Goal: Information Seeking & Learning: Learn about a topic

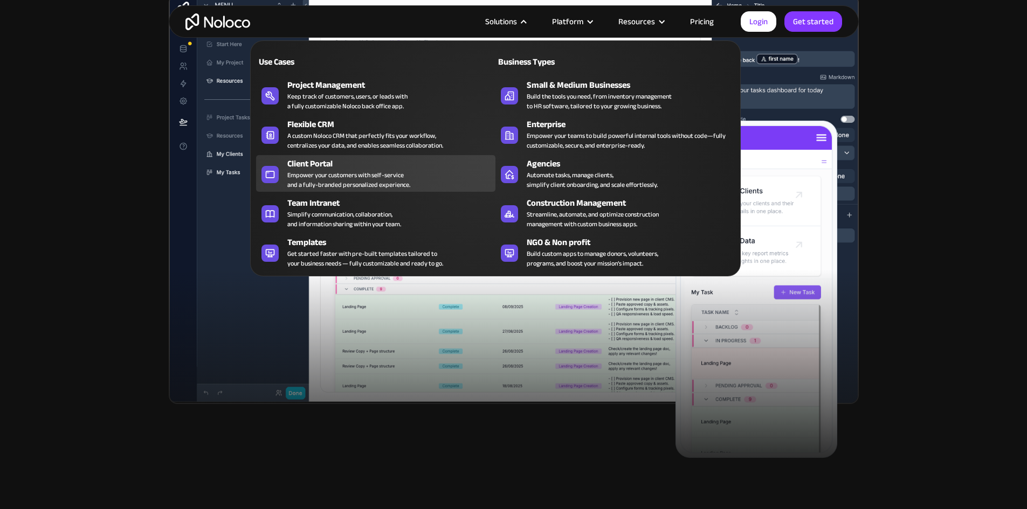
click at [330, 177] on div "Empower your customers with self-service and a fully-branded personalized exper…" at bounding box center [348, 179] width 123 height 19
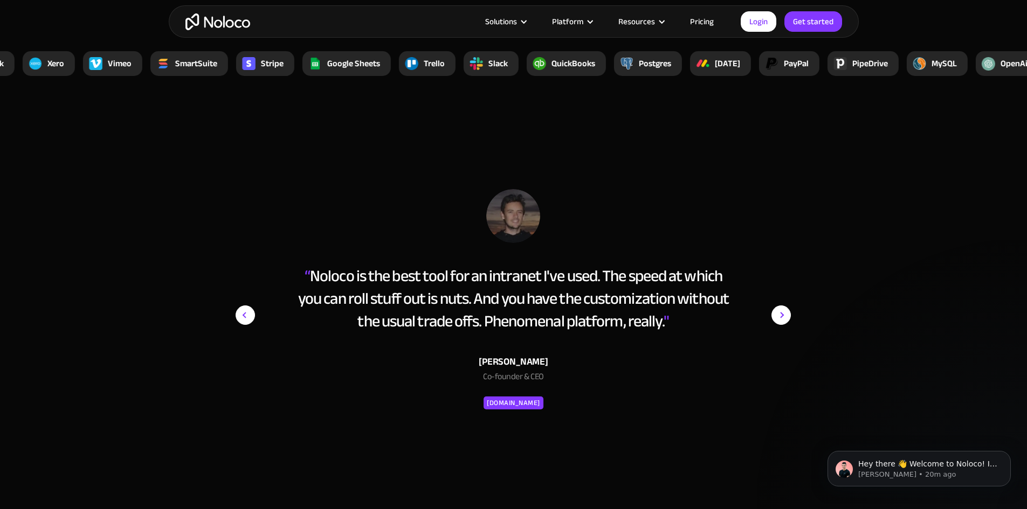
scroll to position [4204, 0]
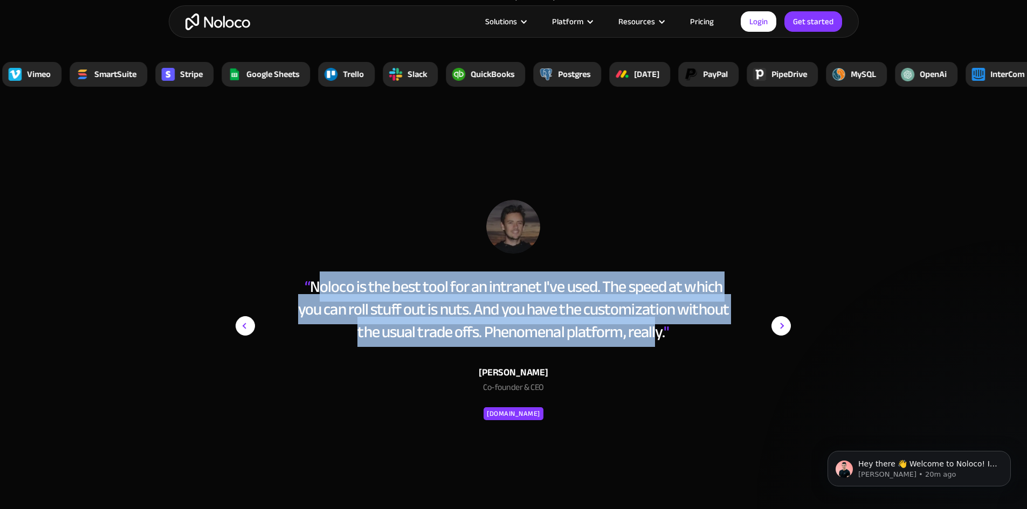
drag, startPoint x: 315, startPoint y: 285, endPoint x: 657, endPoint y: 334, distance: 345.2
click at [655, 334] on div "“ Noloco is the best tool for an intranet I've used. The speed at which you can…" at bounding box center [513, 309] width 441 height 68
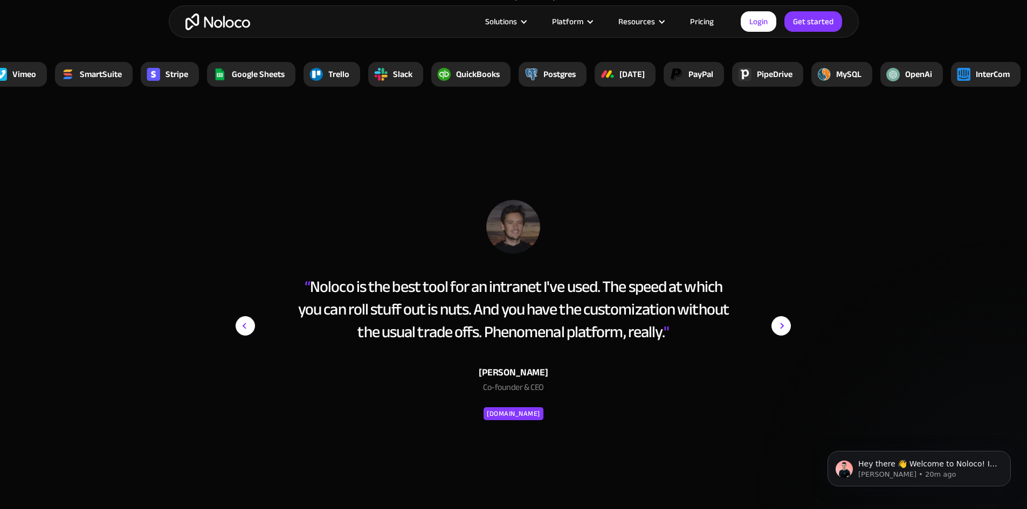
click at [662, 332] on div "“ Noloco is the best tool for an intranet I've used. The speed at which you can…" at bounding box center [513, 309] width 441 height 68
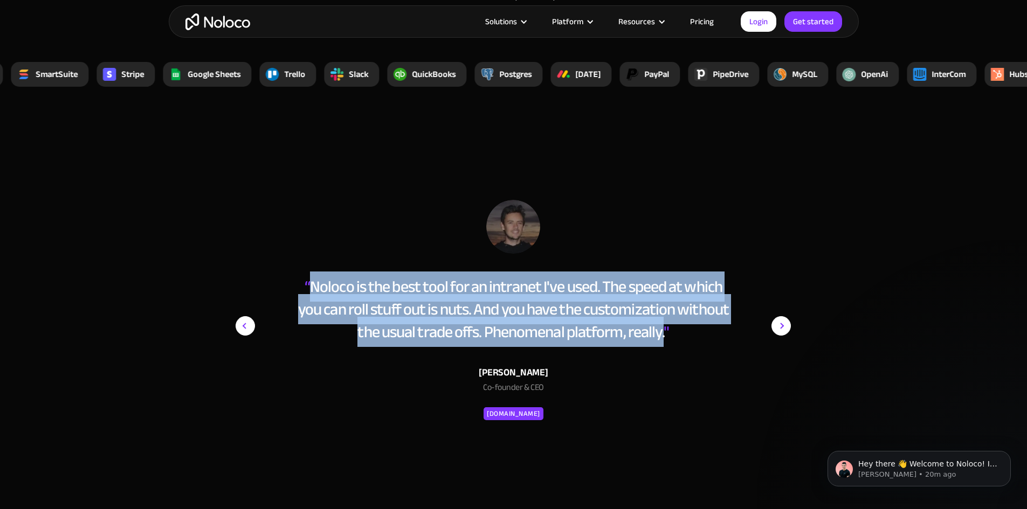
drag, startPoint x: 667, startPoint y: 335, endPoint x: 308, endPoint y: 279, distance: 363.3
click at [308, 279] on div "“ Noloco is the best tool for an intranet I've used. The speed at which you can…" at bounding box center [513, 309] width 441 height 68
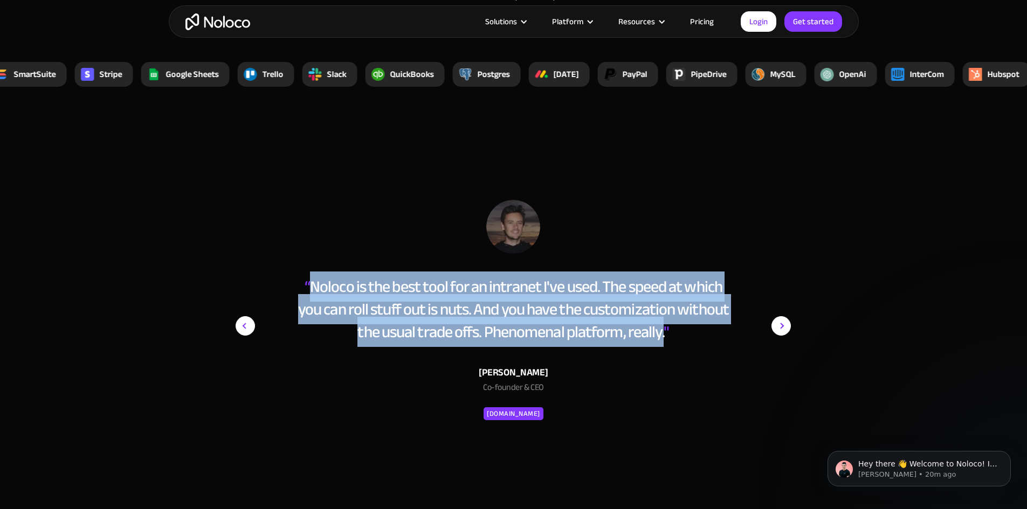
click at [312, 284] on div "“ Noloco is the best tool for an intranet I've used. The speed at which you can…" at bounding box center [513, 309] width 441 height 68
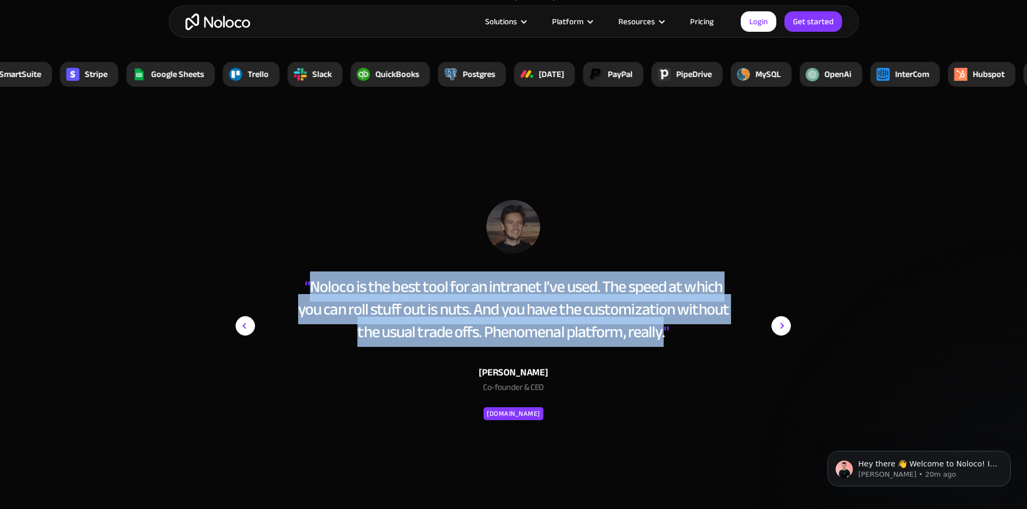
click at [312, 285] on div "“ Noloco is the best tool for an intranet I've used. The speed at which you can…" at bounding box center [513, 309] width 441 height 68
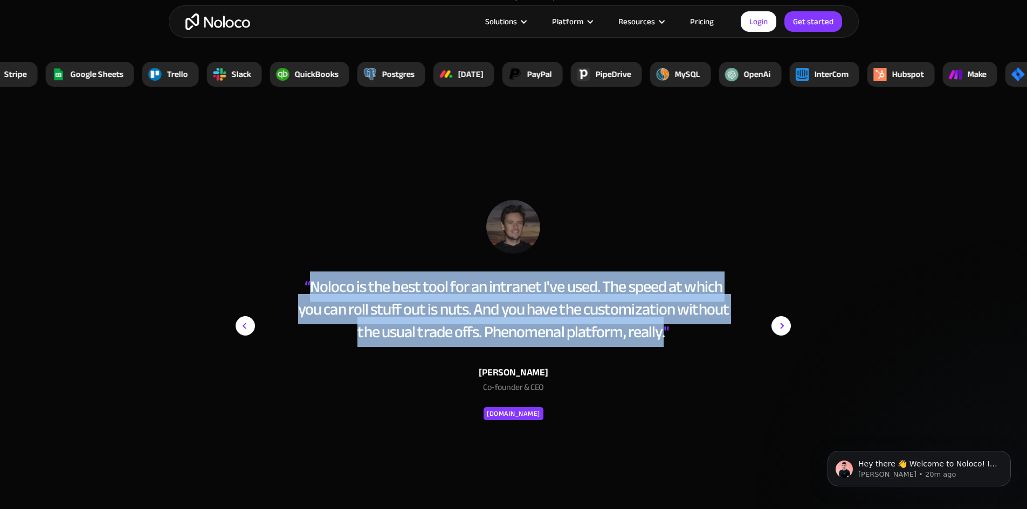
drag, startPoint x: 310, startPoint y: 288, endPoint x: 666, endPoint y: 333, distance: 358.0
click at [666, 333] on div "“ Noloco is the best tool for an intranet I've used. The speed at which you can…" at bounding box center [513, 309] width 441 height 68
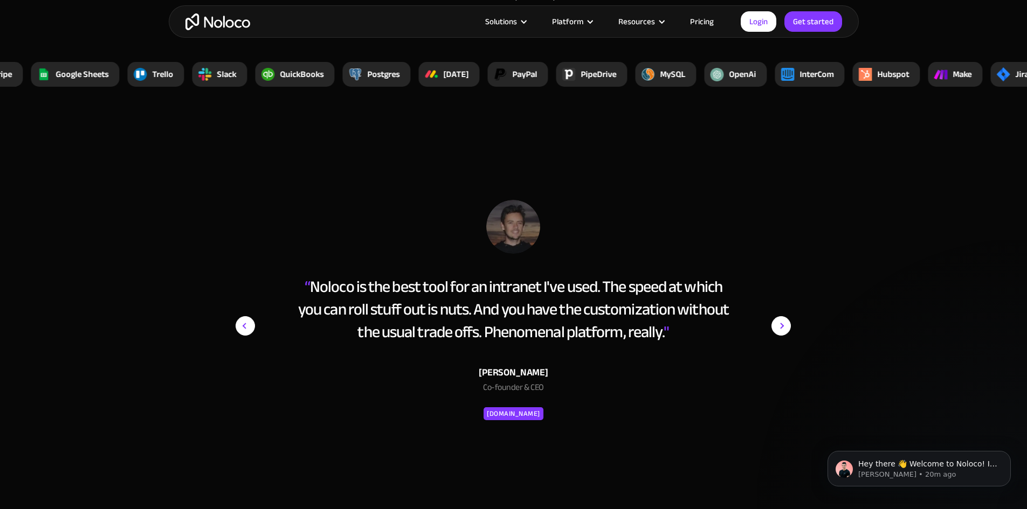
click at [667, 336] on span """ at bounding box center [666, 332] width 5 height 30
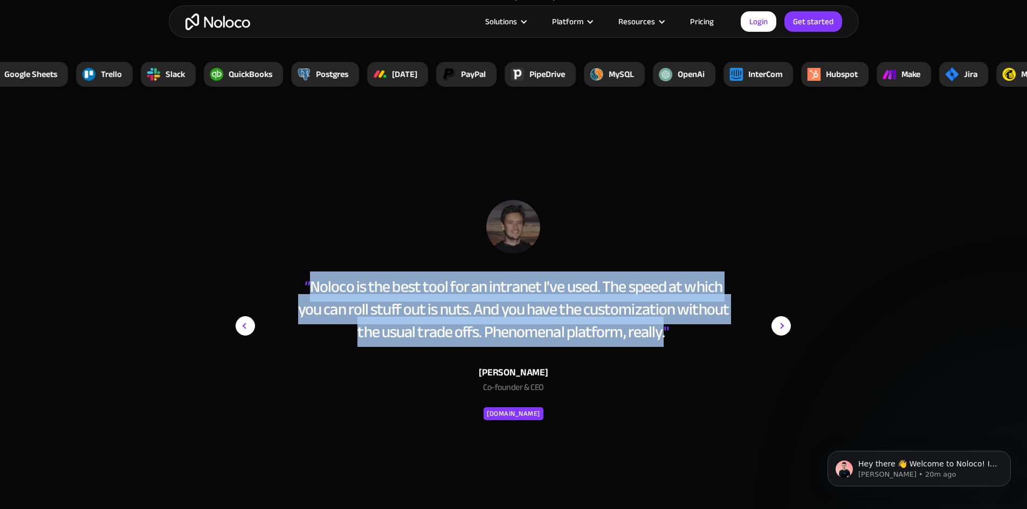
drag, startPoint x: 665, startPoint y: 336, endPoint x: 310, endPoint y: 291, distance: 357.6
click at [310, 291] on div "“ Noloco is the best tool for an intranet I've used. The speed at which you can…" at bounding box center [513, 309] width 441 height 68
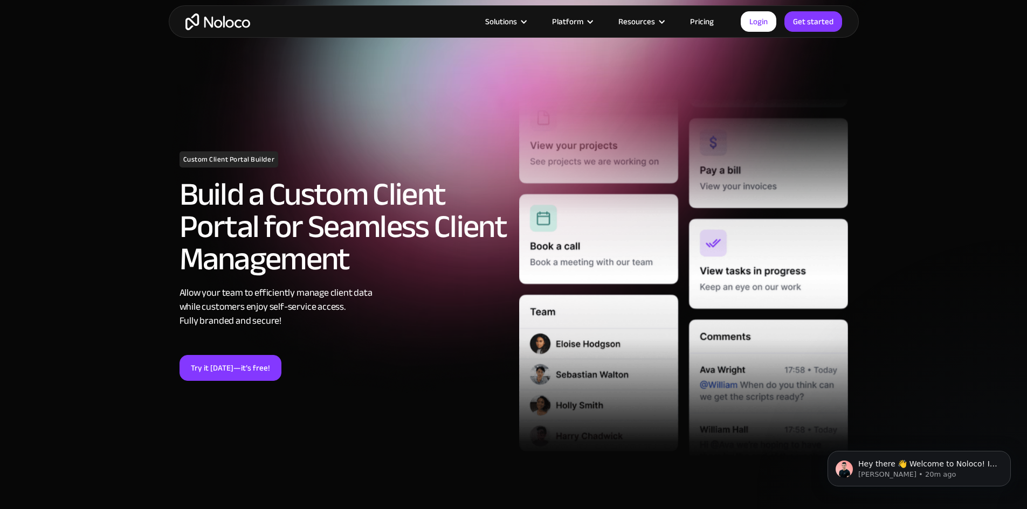
scroll to position [108, 0]
